Goal: Check status: Check status

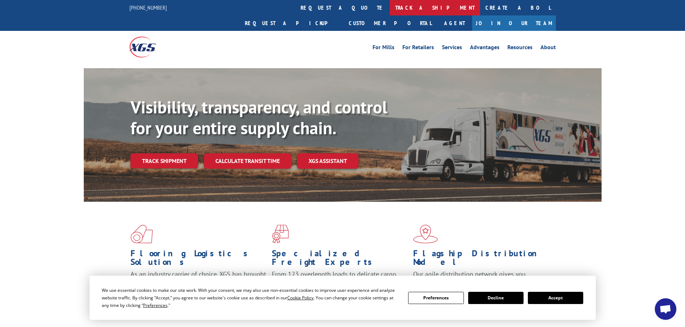
click at [390, 7] on link "track a shipment" at bounding box center [435, 7] width 90 height 15
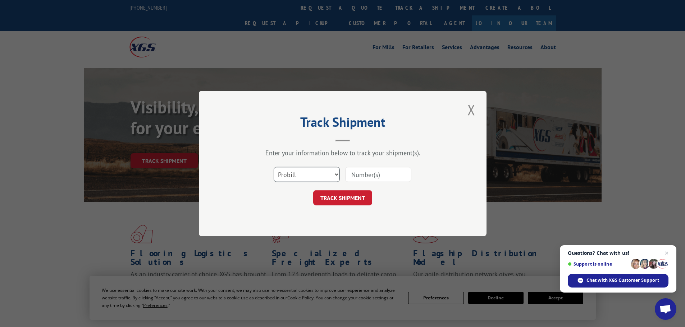
click at [303, 172] on select "Select category... Probill BOL PO" at bounding box center [306, 174] width 66 height 15
select select "bol"
click at [273, 167] on select "Select category... Probill BOL PO" at bounding box center [306, 174] width 66 height 15
click at [374, 177] on input at bounding box center [378, 174] width 66 height 15
paste input "5951796"
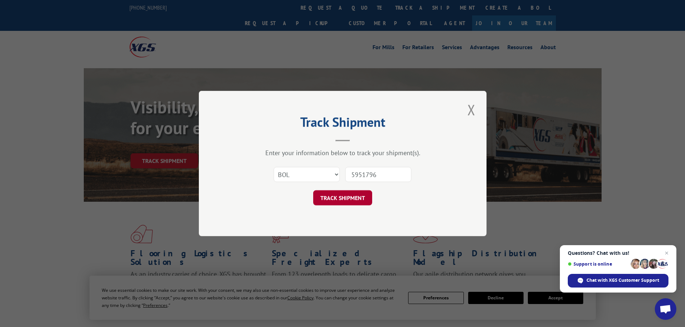
type input "5951796"
click at [336, 198] on button "TRACK SHIPMENT" at bounding box center [342, 197] width 59 height 15
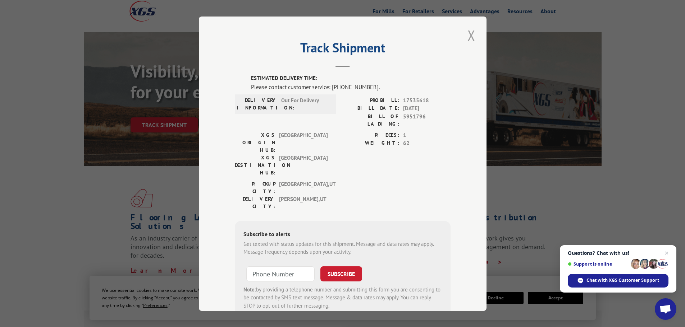
click at [468, 35] on button "Close modal" at bounding box center [471, 36] width 12 height 20
